Goal: Check status

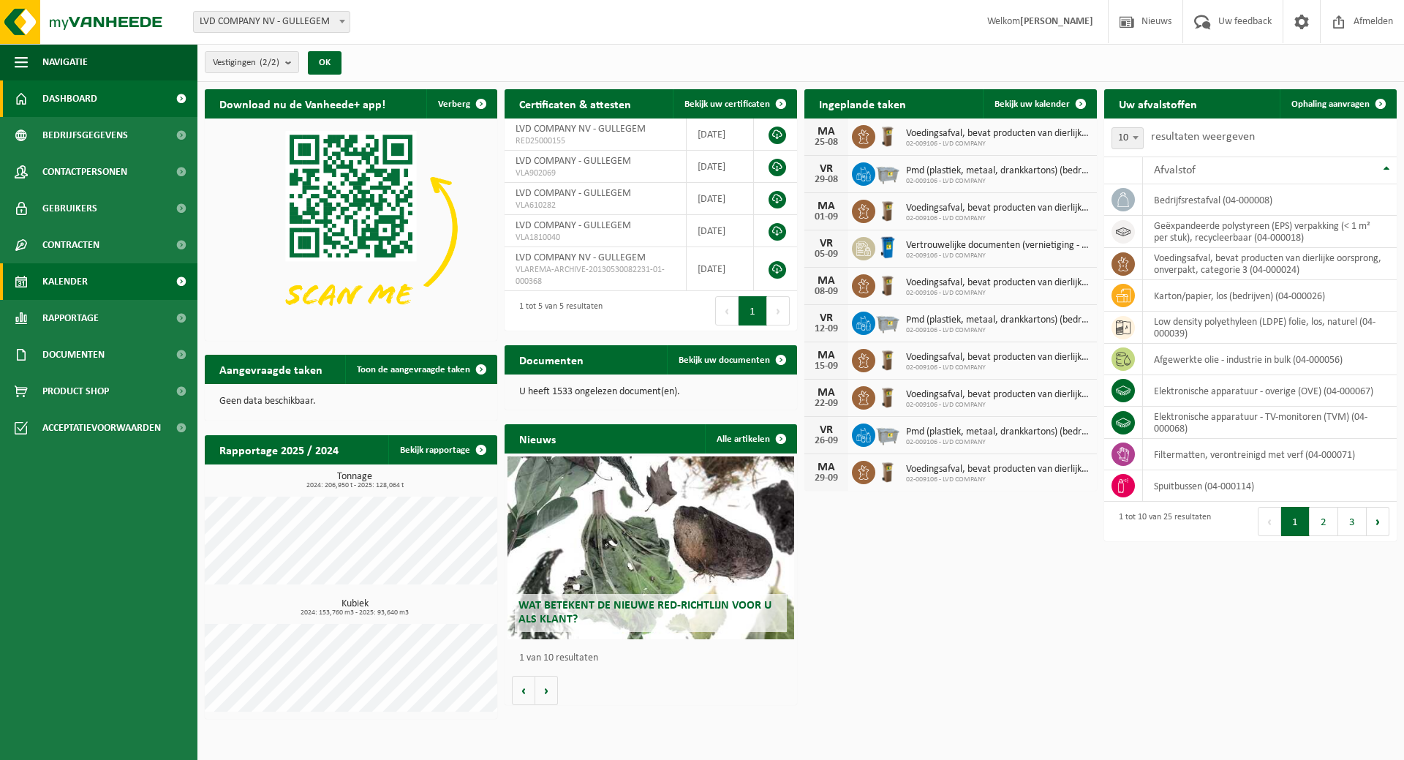
click at [37, 280] on link "Kalender" at bounding box center [98, 281] width 197 height 37
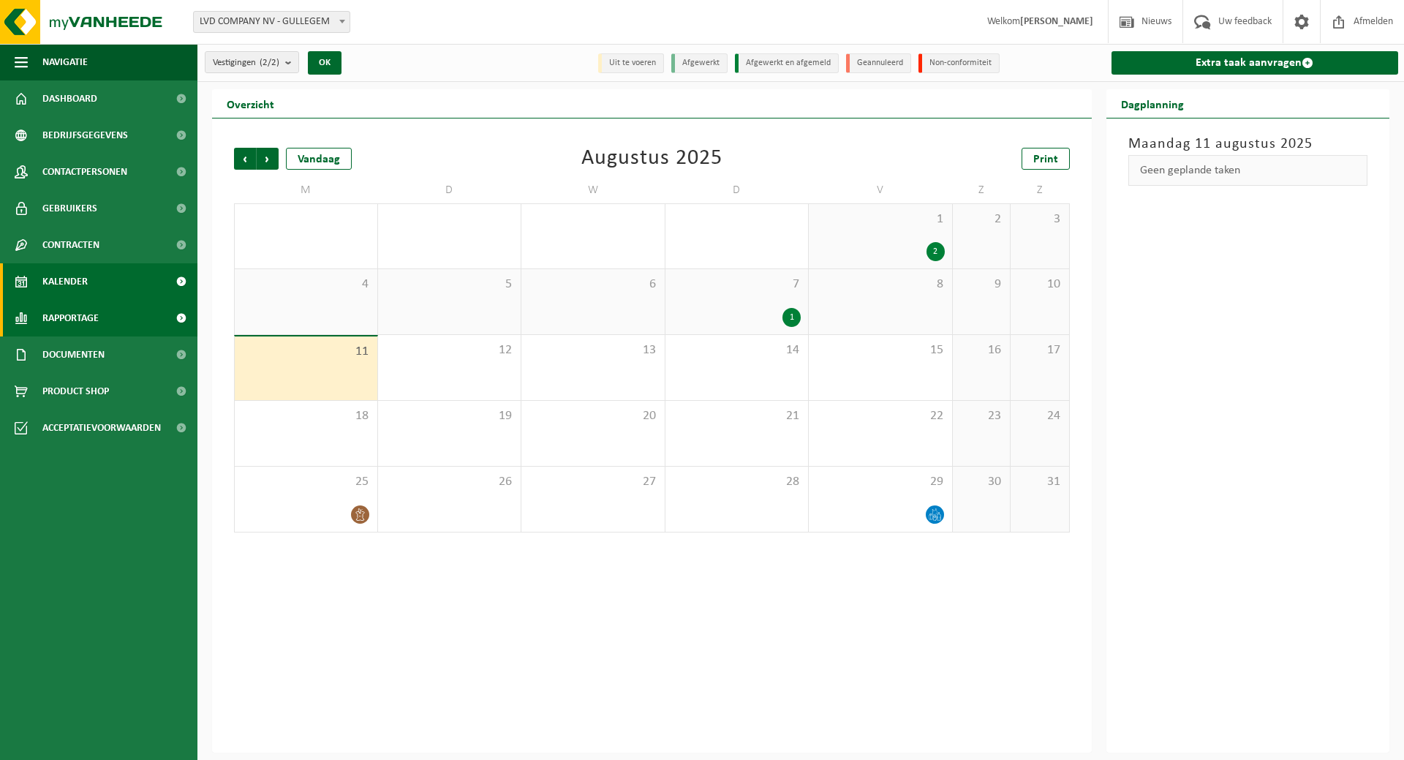
click at [95, 314] on span "Rapportage" at bounding box center [70, 318] width 56 height 37
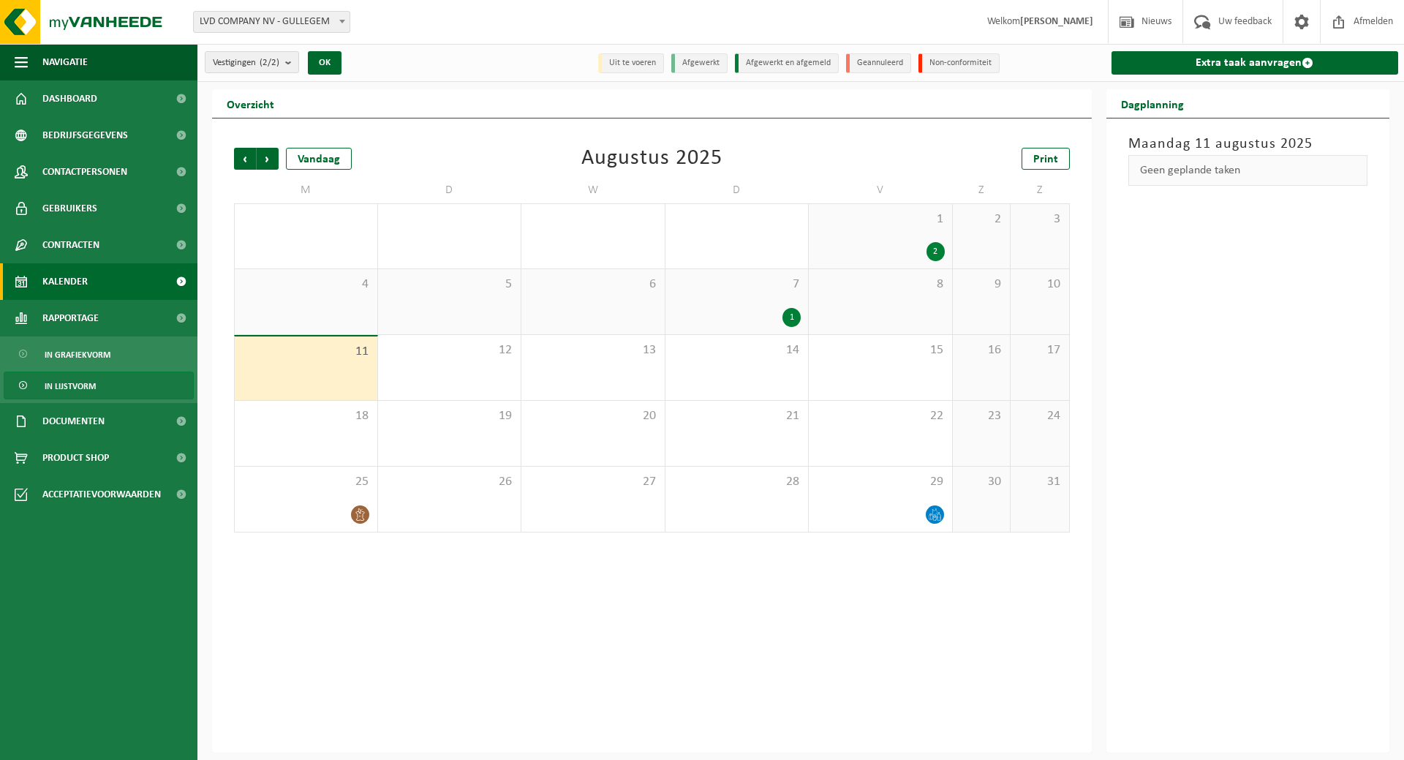
click at [77, 384] on span "In lijstvorm" at bounding box center [70, 386] width 51 height 28
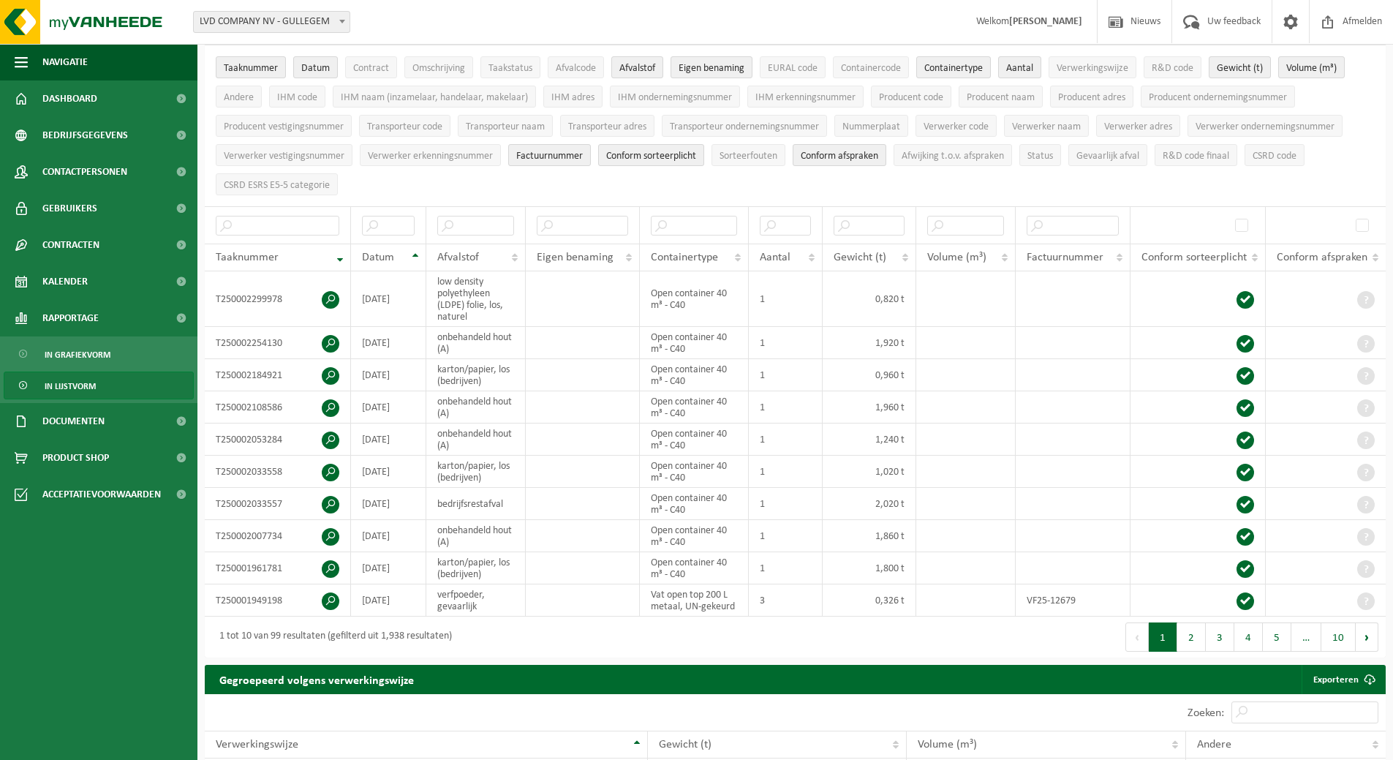
scroll to position [146, 0]
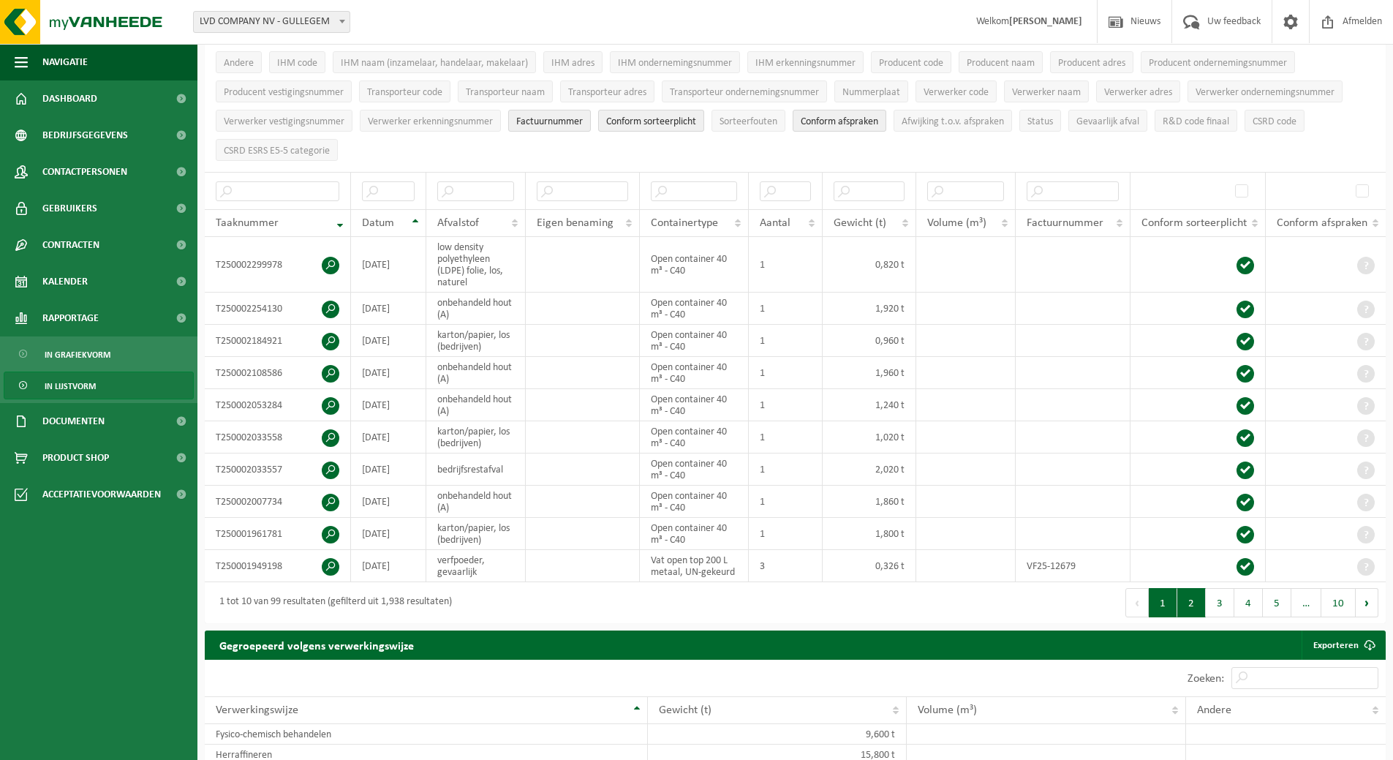
click at [1195, 597] on button "2" at bounding box center [1192, 602] width 29 height 29
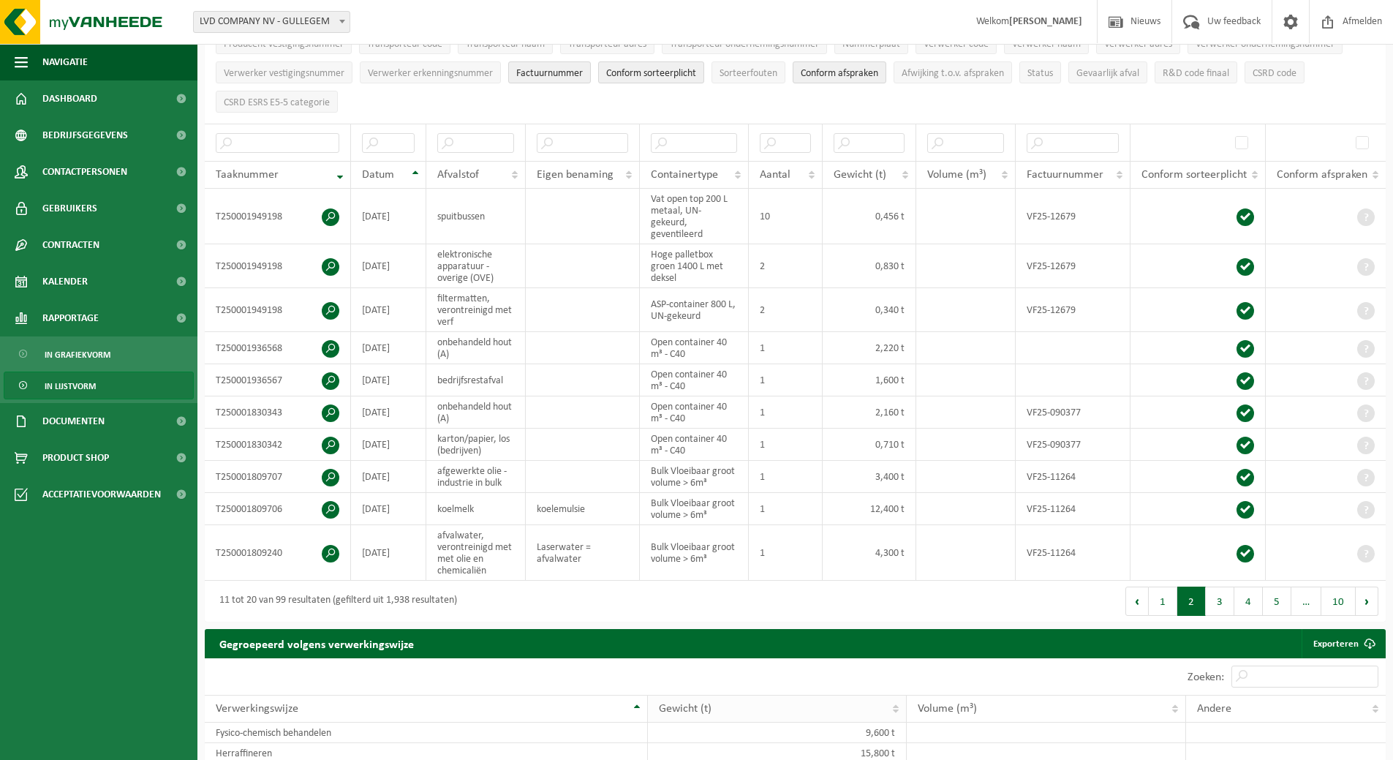
scroll to position [219, 0]
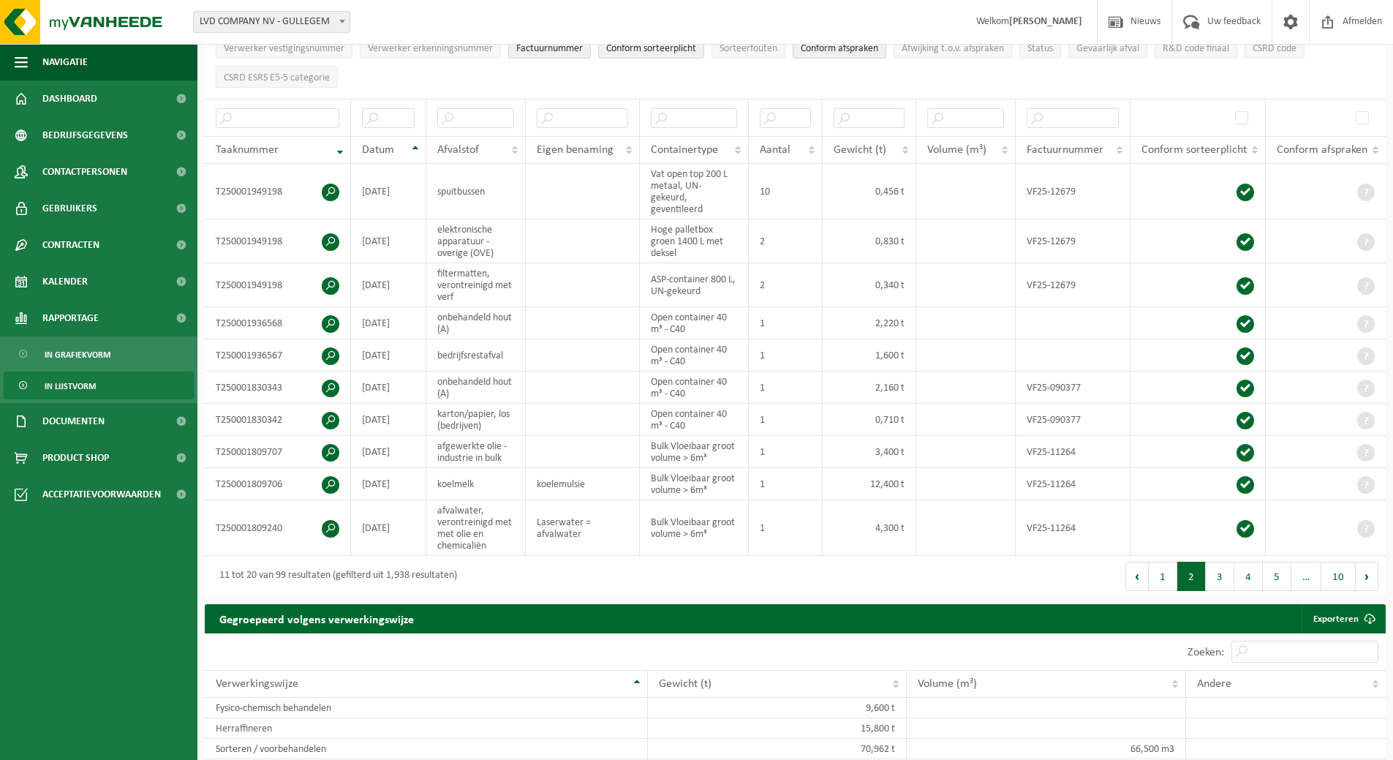
click at [1221, 562] on button "3" at bounding box center [1220, 576] width 29 height 29
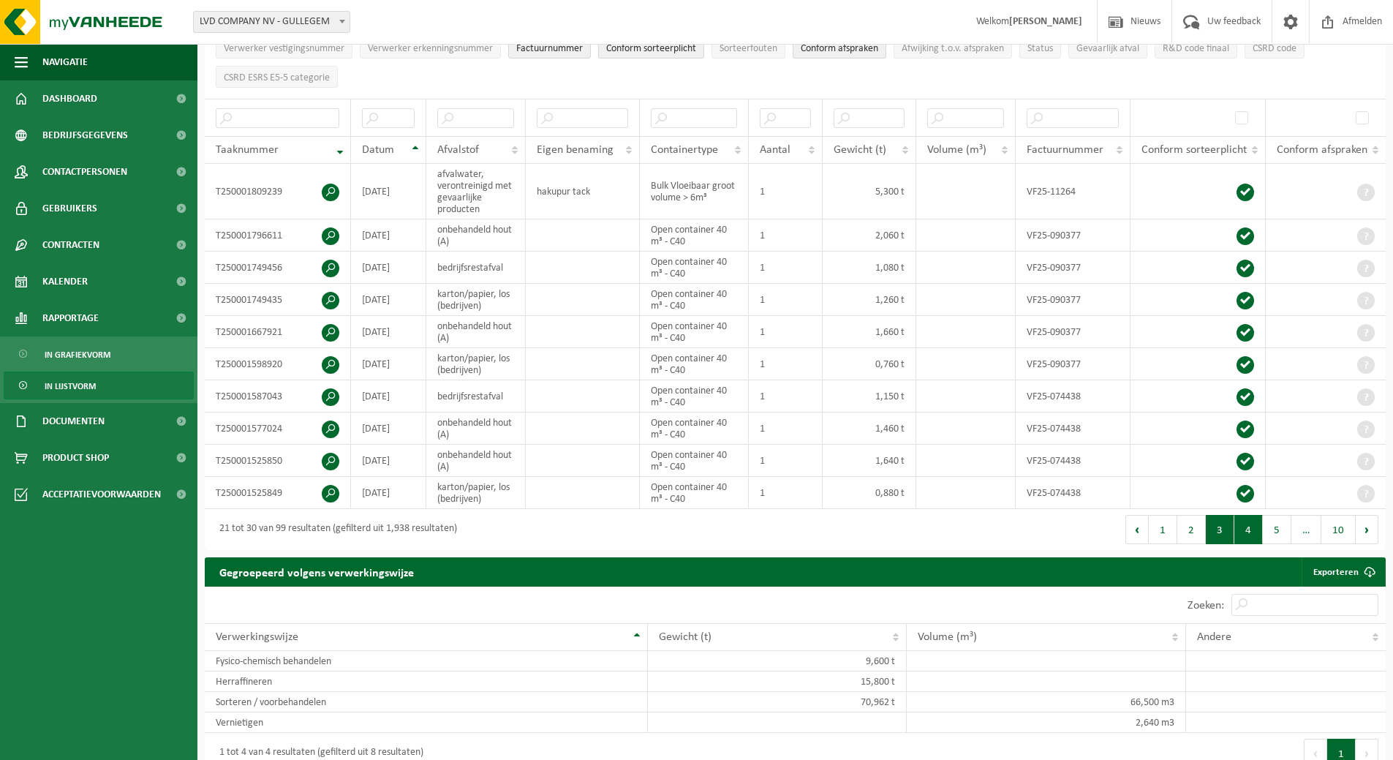
click at [1252, 529] on button "4" at bounding box center [1249, 529] width 29 height 29
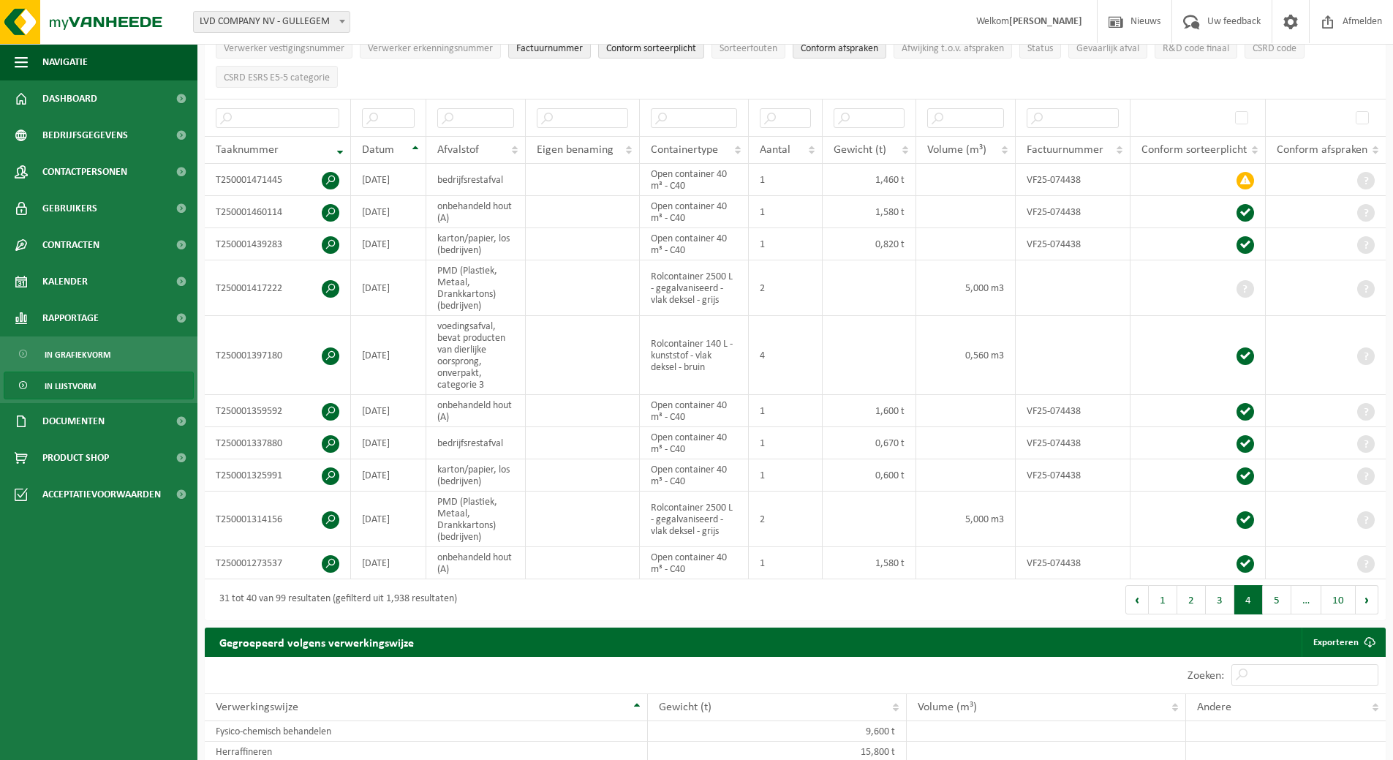
click at [1277, 594] on button "5" at bounding box center [1277, 599] width 29 height 29
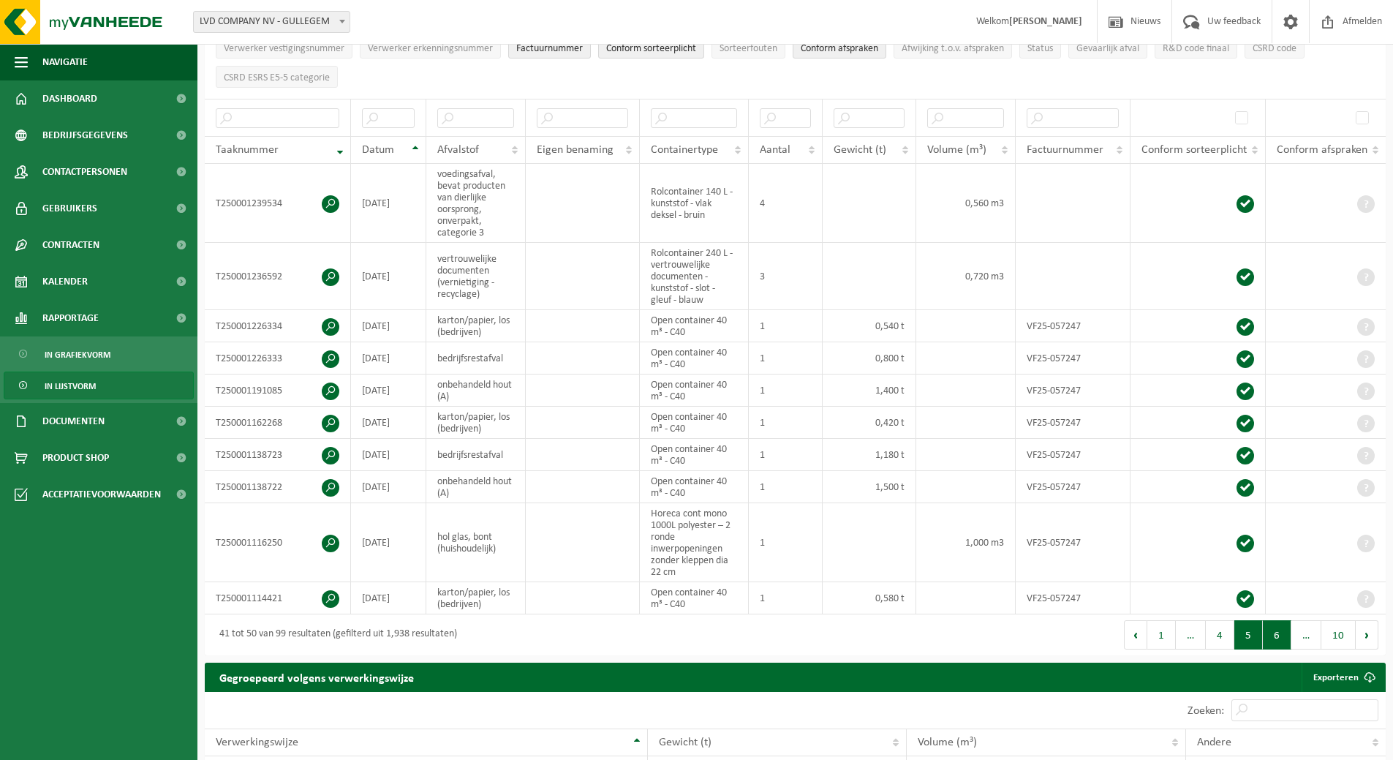
click at [1278, 622] on button "6" at bounding box center [1277, 634] width 29 height 29
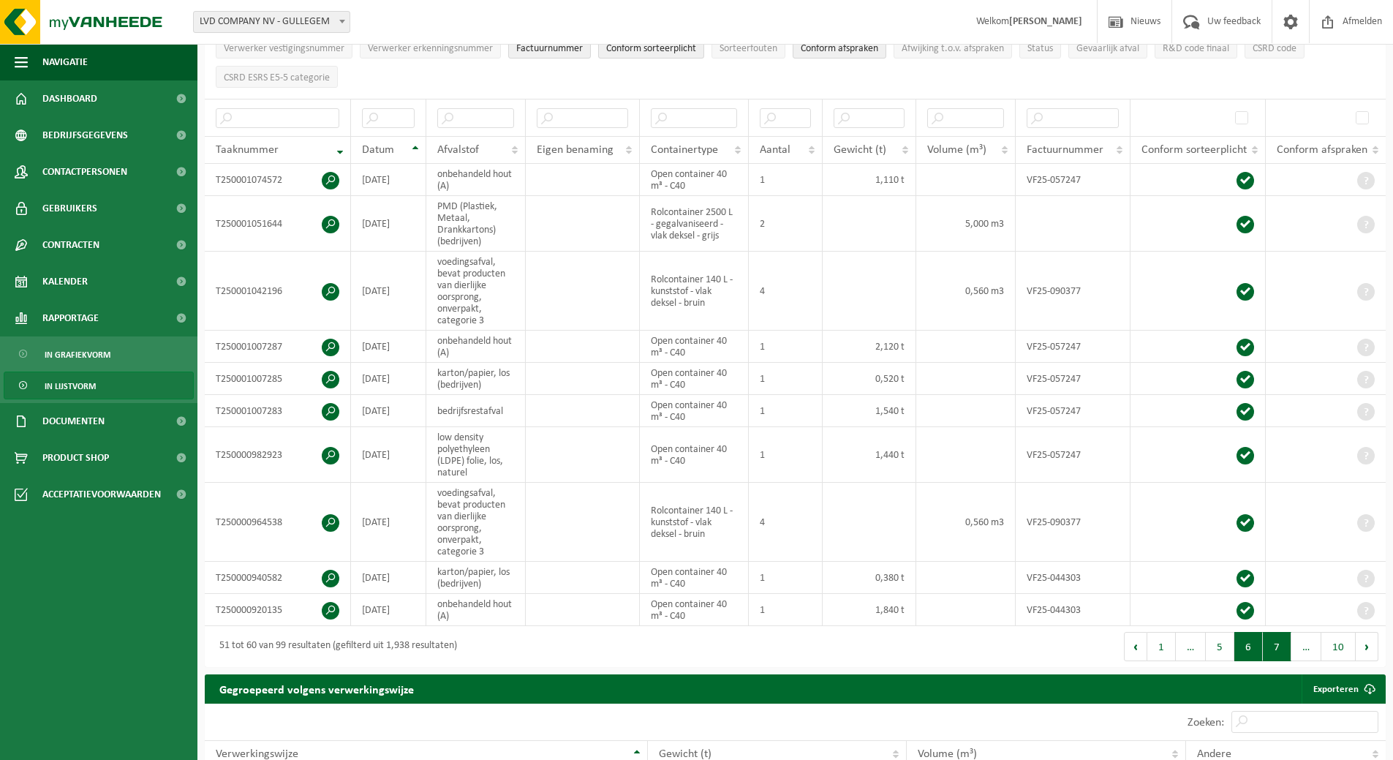
click at [1273, 646] on button "7" at bounding box center [1277, 646] width 29 height 29
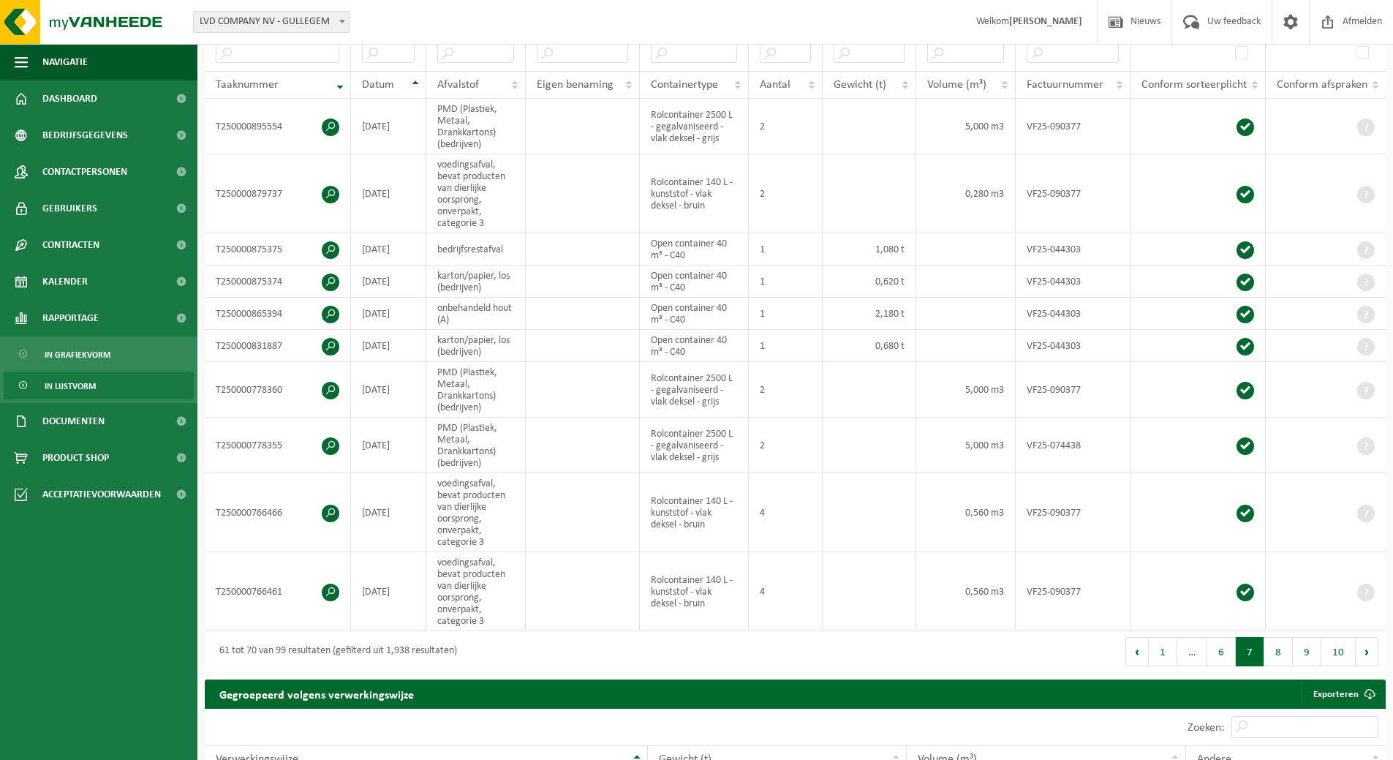
scroll to position [439, 0]
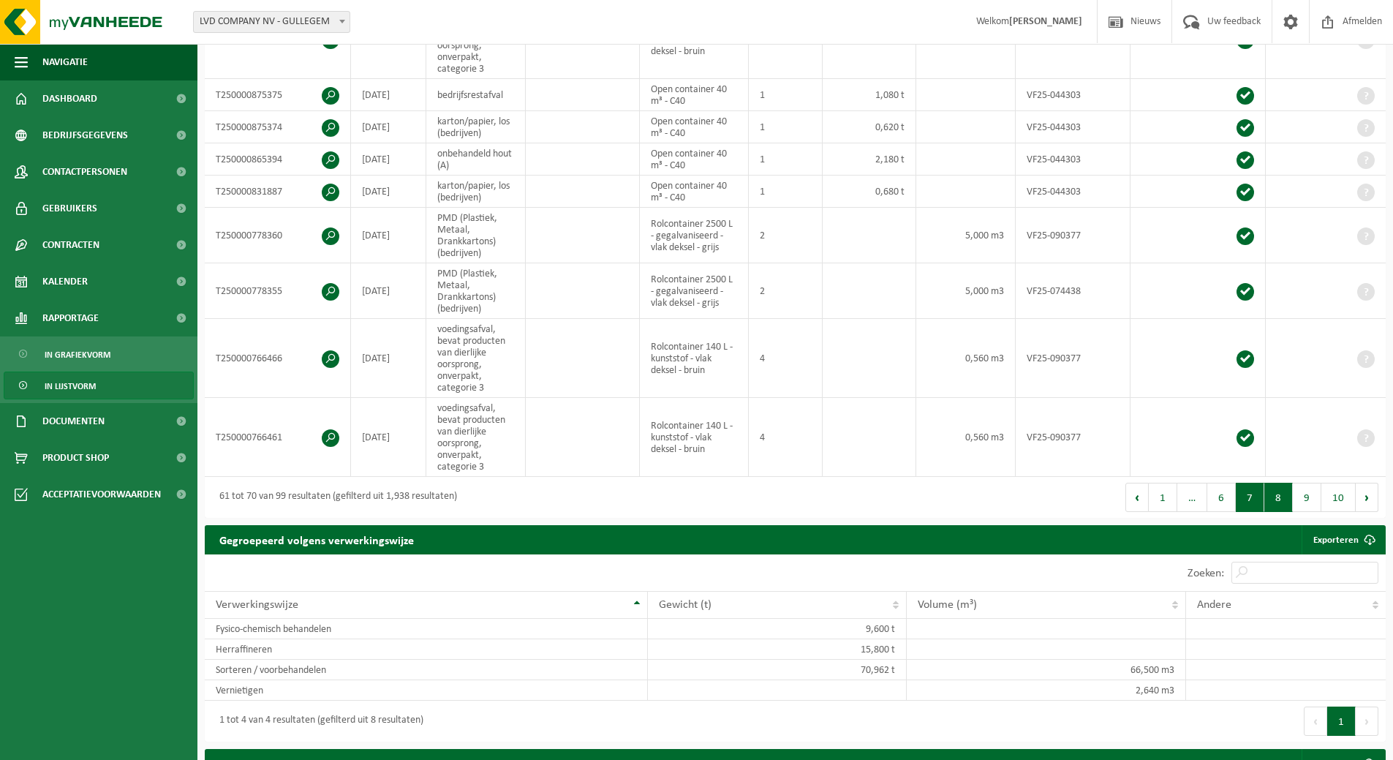
click at [1274, 492] on button "8" at bounding box center [1279, 497] width 29 height 29
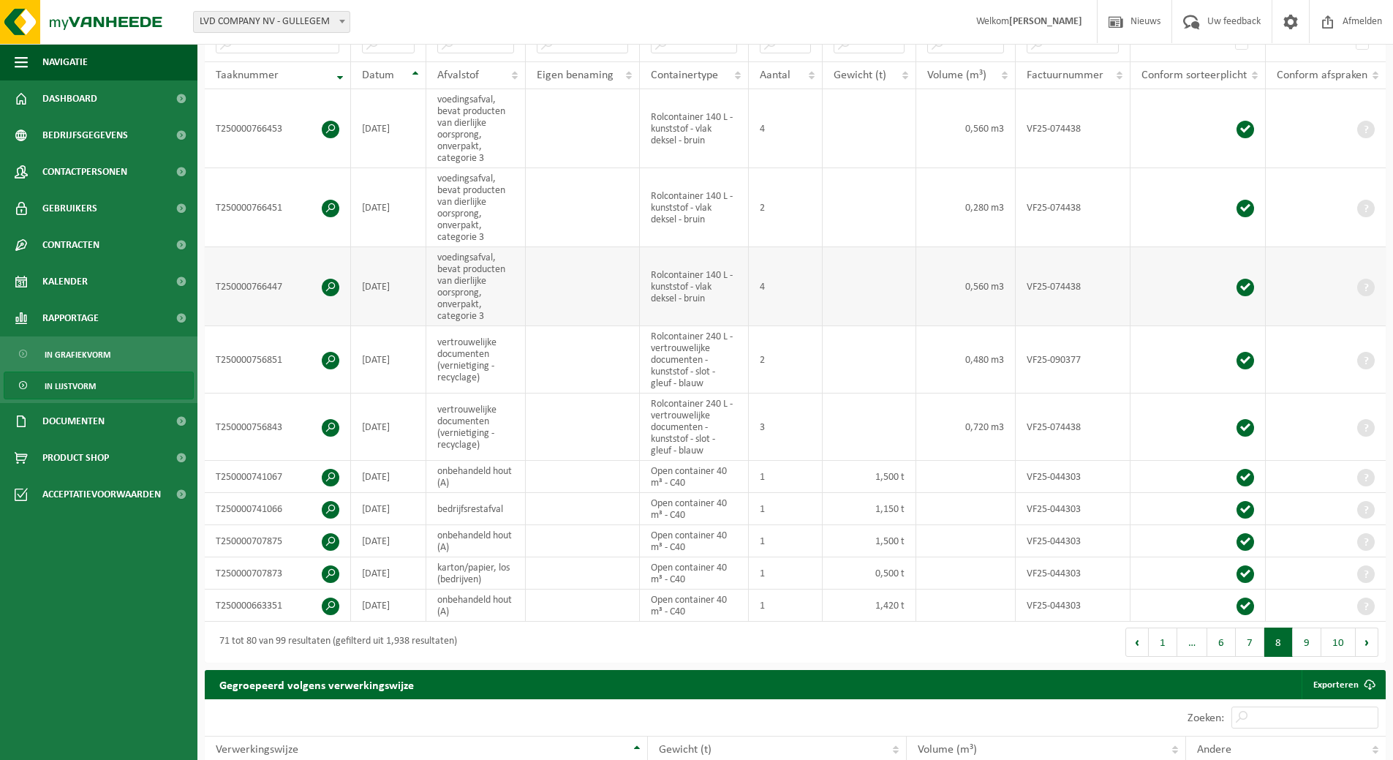
scroll to position [293, 0]
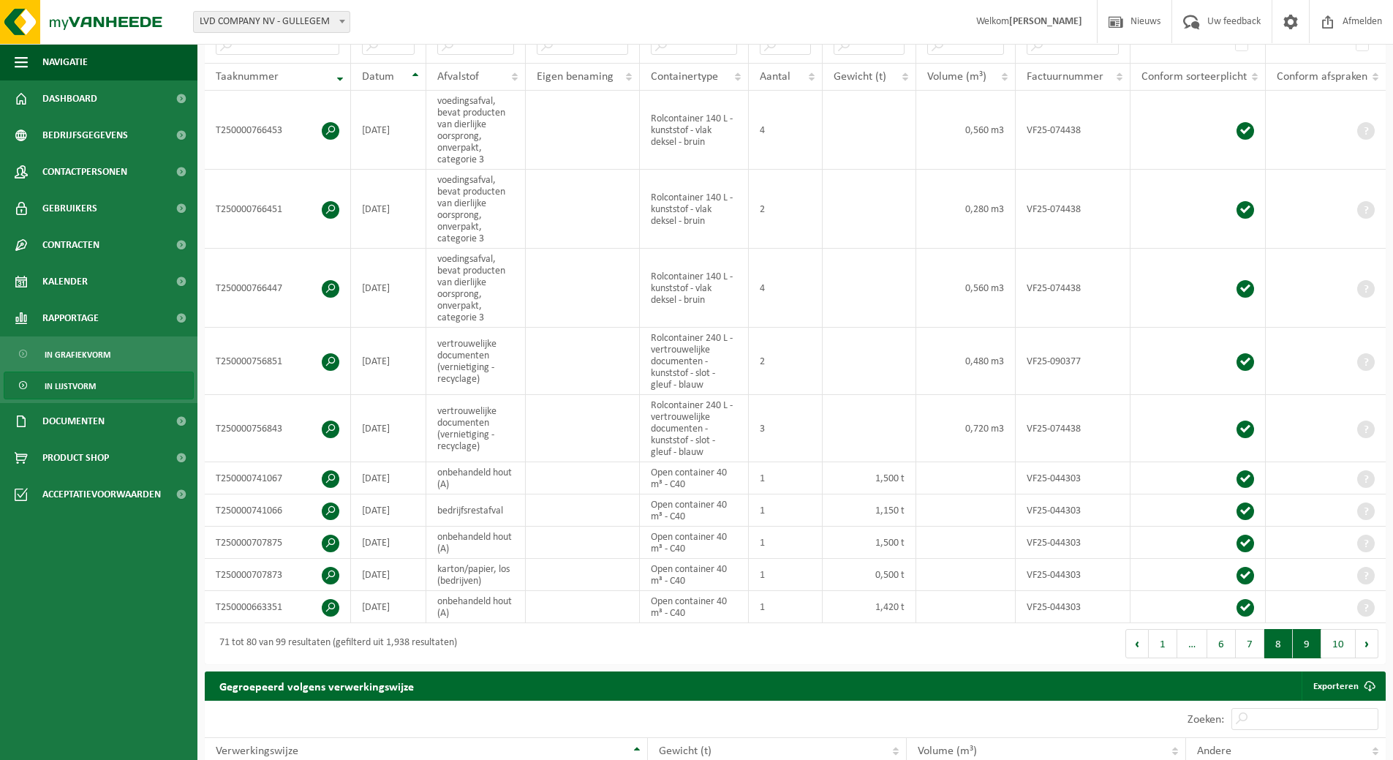
click at [1304, 634] on button "9" at bounding box center [1307, 643] width 29 height 29
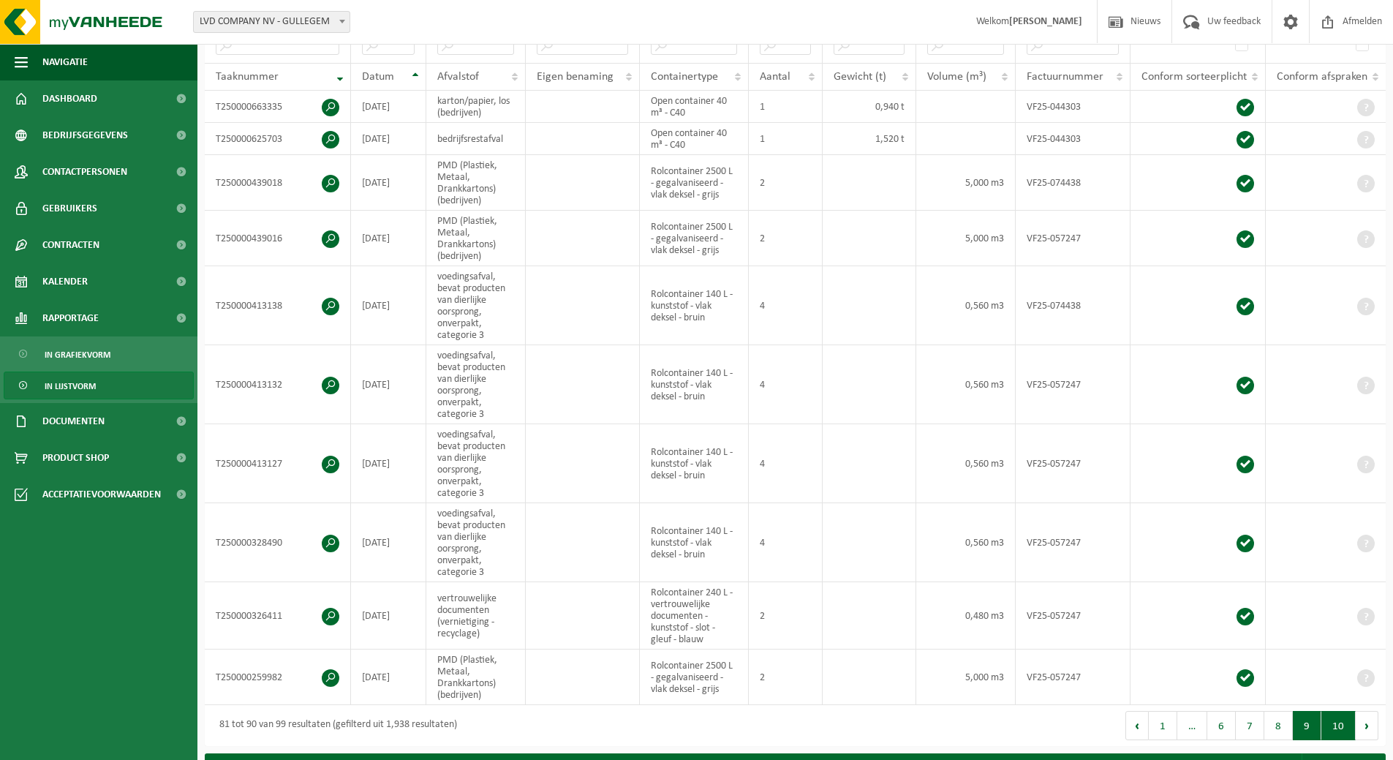
click at [1339, 721] on button "10" at bounding box center [1339, 725] width 34 height 29
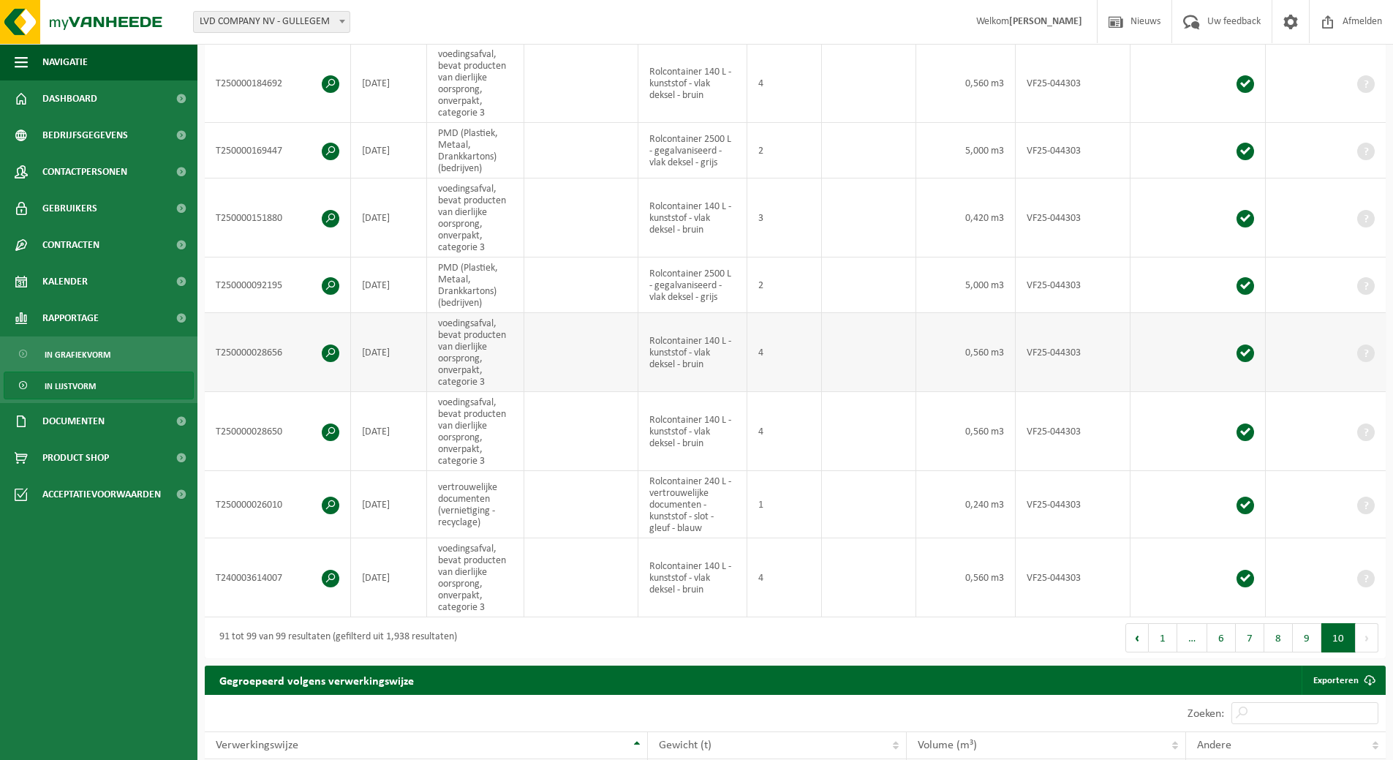
scroll to position [453, 0]
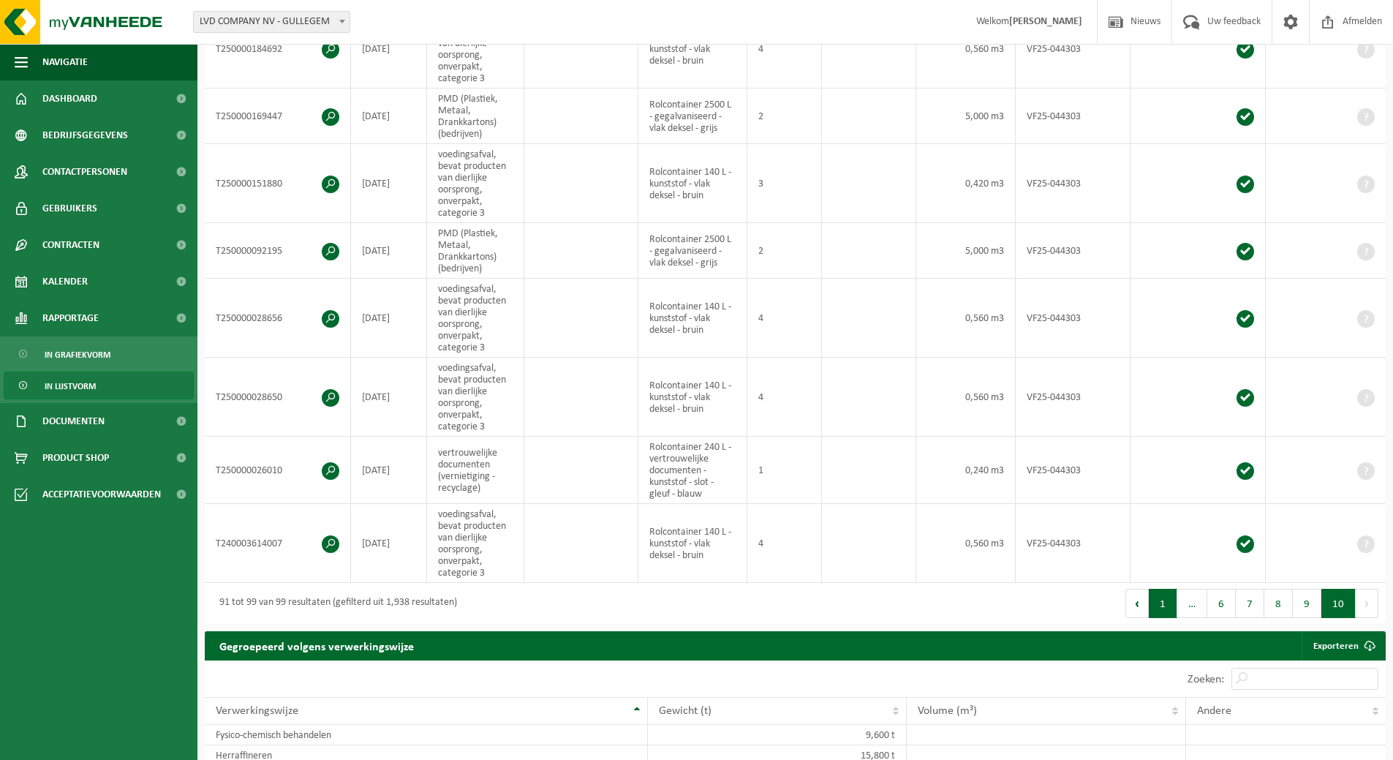
click at [1154, 606] on button "1" at bounding box center [1163, 603] width 29 height 29
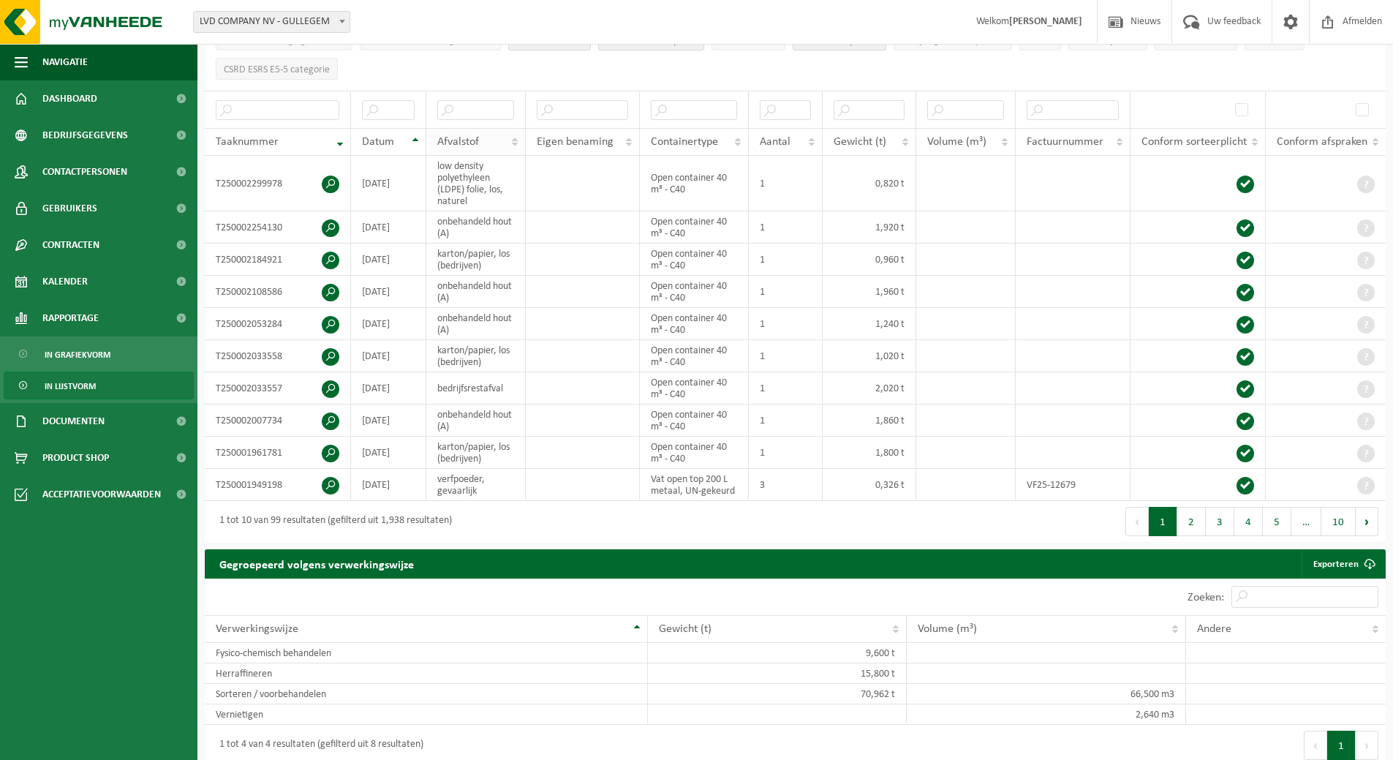
scroll to position [80, 0]
